Goal: Check status: Check status

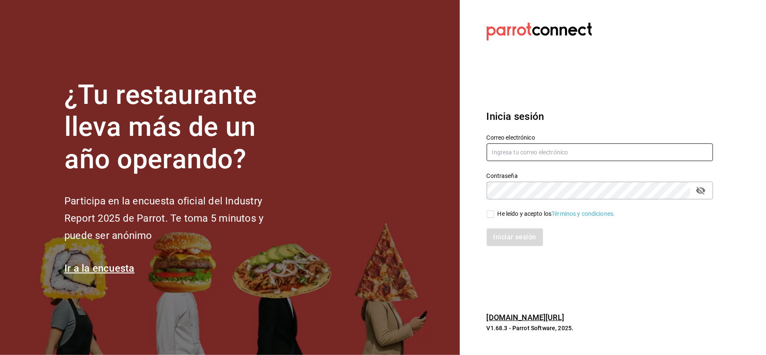
type input "[PERSON_NAME][EMAIL_ADDRESS][DOMAIN_NAME]"
click at [495, 214] on span "He leído y acepto los Términos y condiciones." at bounding box center [554, 213] width 121 height 9
click at [494, 214] on input "He leído y acepto los Términos y condiciones." at bounding box center [490, 214] width 8 height 8
checkbox input "true"
click at [510, 235] on button "Iniciar sesión" at bounding box center [514, 237] width 57 height 18
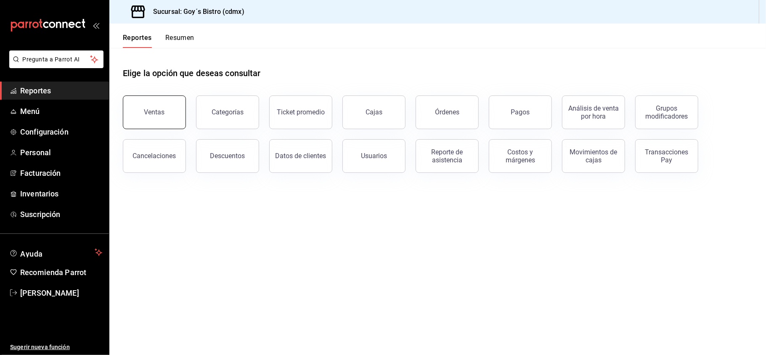
click at [168, 113] on button "Ventas" at bounding box center [154, 112] width 63 height 34
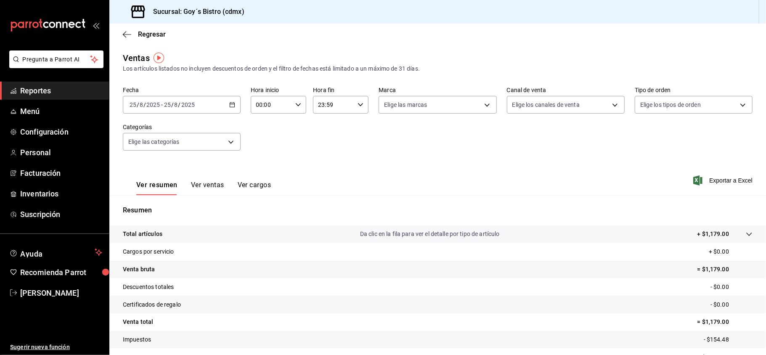
click at [232, 104] on icon "button" at bounding box center [232, 105] width 6 height 6
click at [153, 190] on span "Mes actual" at bounding box center [162, 186] width 65 height 9
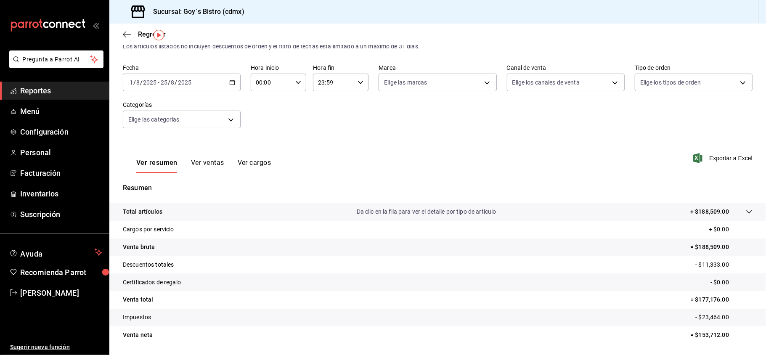
scroll to position [48, 0]
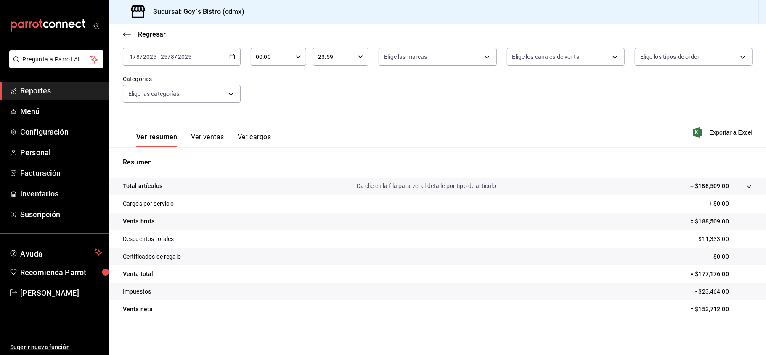
click at [73, 87] on span "Reportes" at bounding box center [61, 90] width 82 height 11
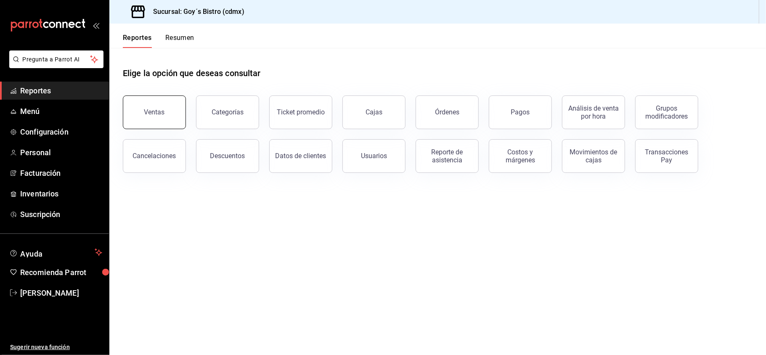
click at [150, 119] on button "Ventas" at bounding box center [154, 112] width 63 height 34
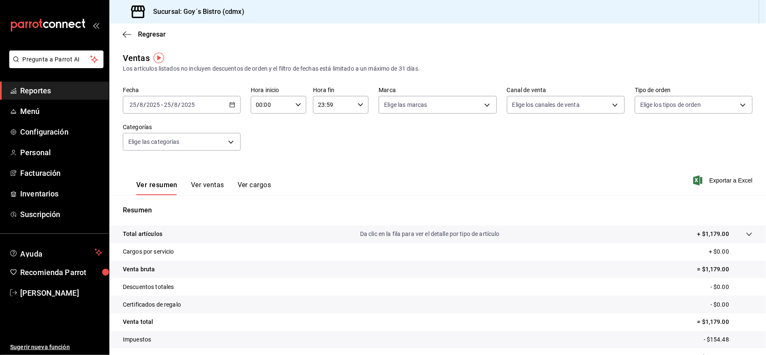
click at [276, 183] on div "Ver resumen Ver ventas Ver cargos Exportar a Excel" at bounding box center [437, 178] width 656 height 34
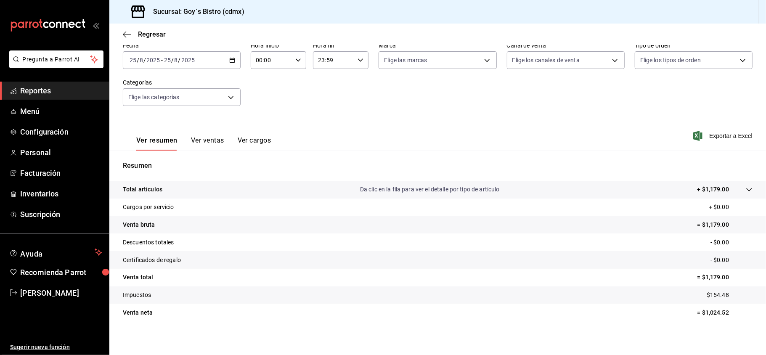
scroll to position [48, 0]
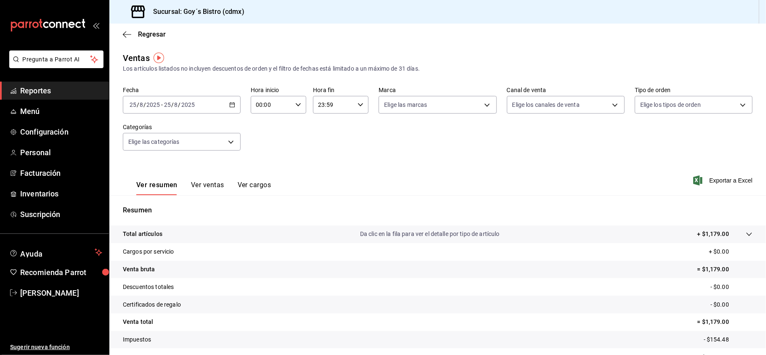
click at [309, 133] on div "Fecha 2025-08-25 25 / 8 / 2025 - 2025-08-25 25 / 8 / 2025 Hora inicio 00:00 Hor…" at bounding box center [437, 124] width 629 height 74
